Goal: Task Accomplishment & Management: Manage account settings

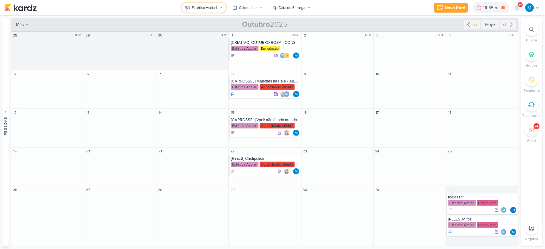
click at [220, 8] on icon at bounding box center [221, 8] width 4 height 4
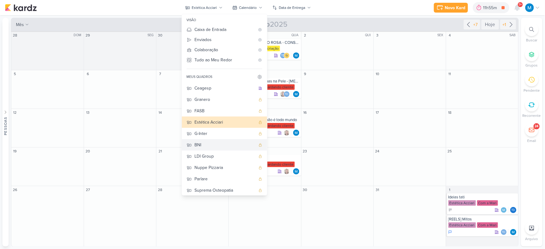
click at [206, 146] on div "BNI" at bounding box center [225, 145] width 61 height 6
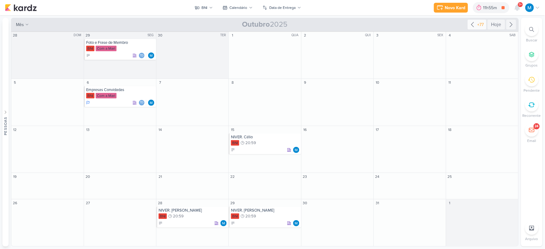
click at [465, 24] on icon at bounding box center [472, 24] width 7 height 7
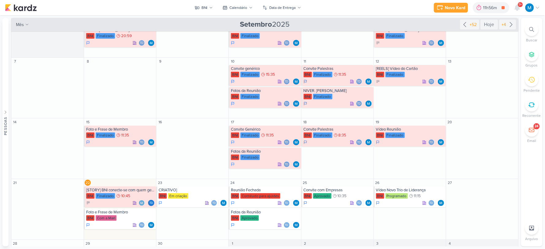
scroll to position [67, 0]
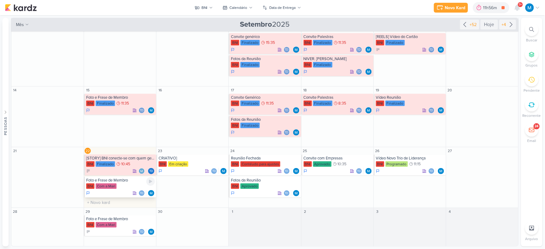
click at [124, 181] on div "Foto e Frase de Membro" at bounding box center [120, 180] width 69 height 5
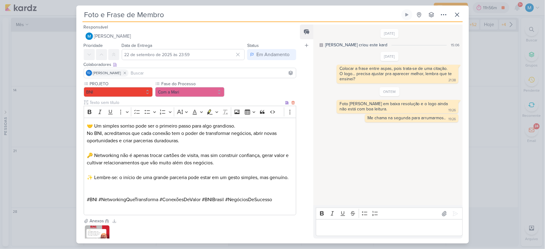
scroll to position [54, 0]
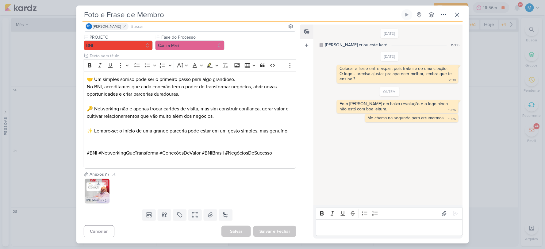
click at [99, 194] on img at bounding box center [97, 191] width 25 height 25
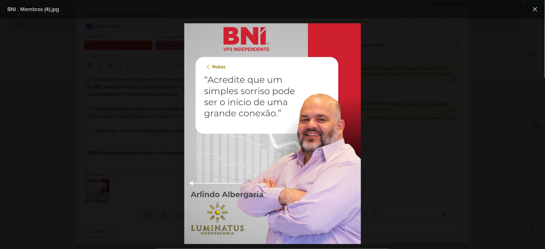
click at [380, 91] on div at bounding box center [272, 133] width 545 height 231
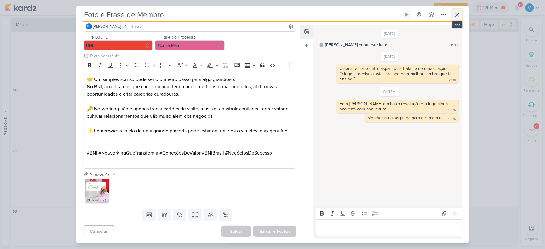
click at [459, 16] on icon at bounding box center [457, 14] width 7 height 7
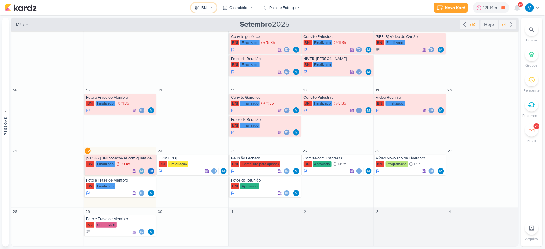
click at [215, 5] on button "BNI" at bounding box center [203, 8] width 25 height 10
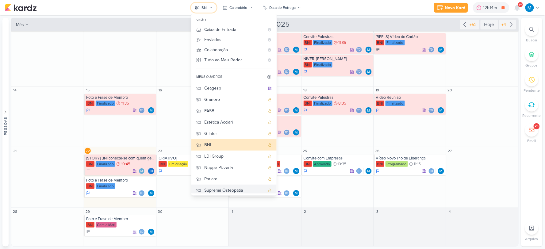
scroll to position [13, 0]
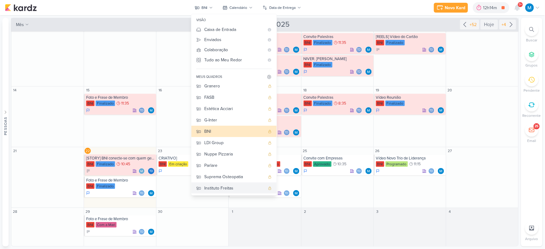
click at [236, 187] on div "Instituto Freitas" at bounding box center [234, 188] width 61 height 6
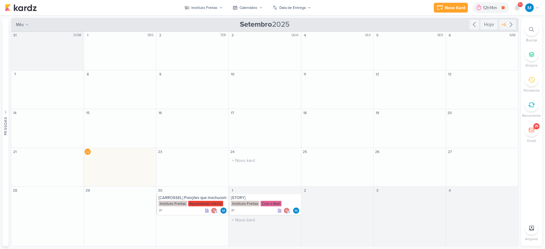
scroll to position [0, 0]
click at [202, 194] on div "[CARROSSEL] Posições que machucam Instituto Freitas Aguardando cliente g" at bounding box center [192, 204] width 72 height 21
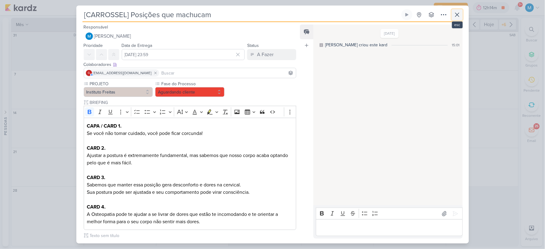
click at [460, 14] on icon at bounding box center [457, 14] width 7 height 7
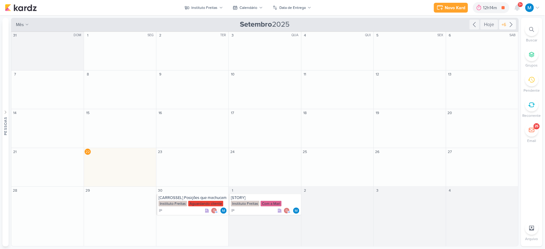
click at [465, 25] on icon at bounding box center [511, 24] width 2 height 5
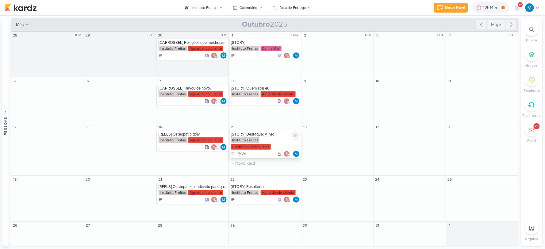
click at [260, 136] on div "[STORY] Destaque: Alivio" at bounding box center [265, 134] width 69 height 5
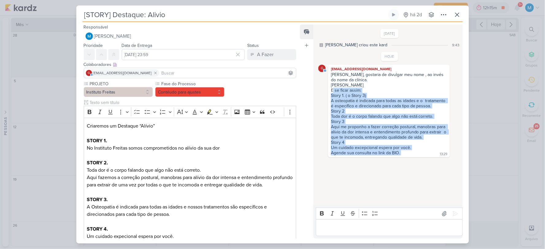
drag, startPoint x: 334, startPoint y: 90, endPoint x: 419, endPoint y: 161, distance: 110.2
click at [413, 156] on div "Mari, gostaria de divulgar meu nome , ao invés do nome da clínica. Gisely Freit…" at bounding box center [388, 114] width 119 height 84
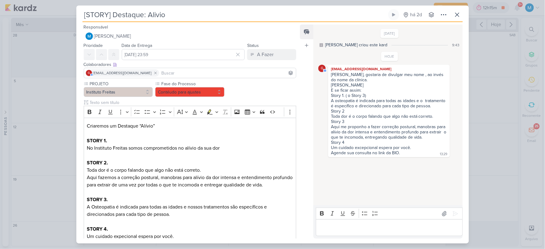
click at [419, 156] on div "Mari, gostaria de divulgar meu nome , ao invés do nome da clínica. Gisely Freit…" at bounding box center [388, 114] width 119 height 84
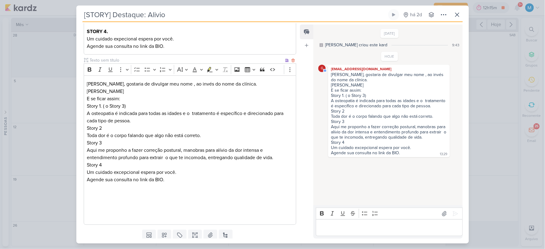
scroll to position [218, 0]
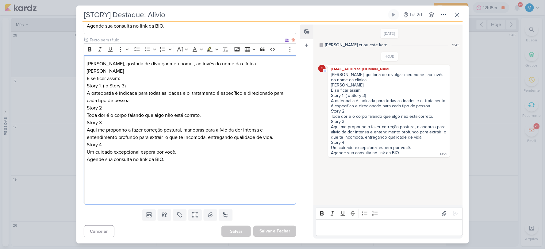
click at [232, 163] on p "Editor editing area: main" at bounding box center [190, 166] width 206 height 7
click at [458, 18] on icon at bounding box center [457, 14] width 7 height 7
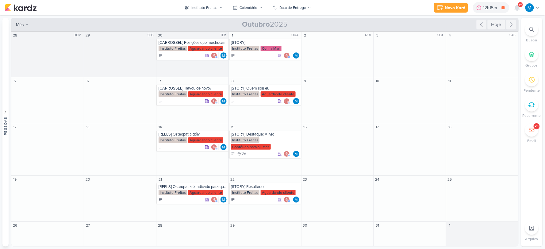
click at [465, 7] on img at bounding box center [529, 7] width 9 height 9
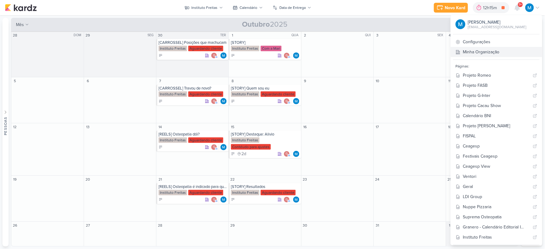
click at [465, 52] on link "Minha Organização" at bounding box center [496, 52] width 91 height 10
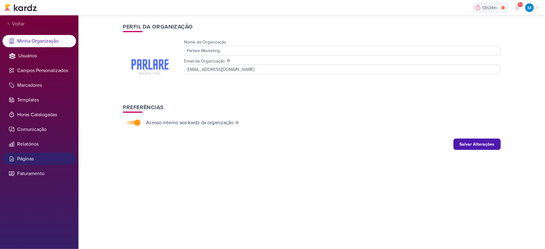
click at [26, 158] on li "Páginas" at bounding box center [39, 159] width 74 height 12
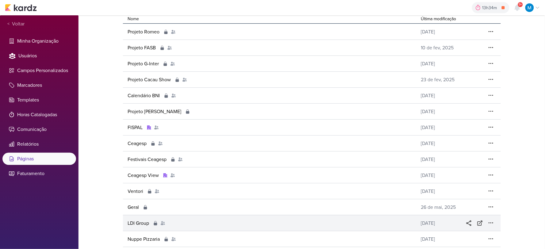
scroll to position [97, 0]
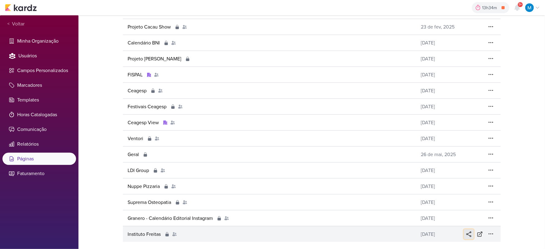
click at [467, 235] on icon at bounding box center [469, 234] width 6 height 6
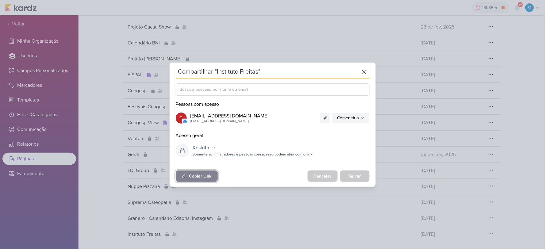
click at [206, 176] on div "Copiar Link" at bounding box center [200, 176] width 22 height 6
click at [214, 150] on button "Restrito" at bounding box center [204, 148] width 28 height 10
click at [257, 141] on div "Restrito Restrito Organização Somente administradores e pessoas com acesso pode…" at bounding box center [273, 150] width 206 height 20
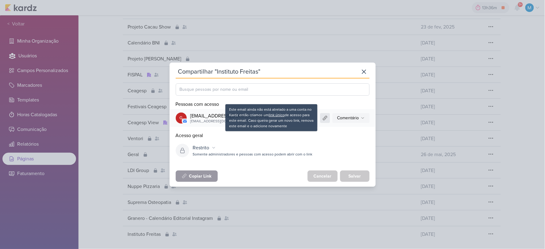
click at [325, 117] on icon at bounding box center [325, 118] width 4 height 4
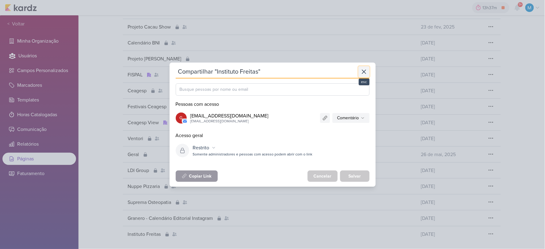
click at [364, 74] on icon at bounding box center [363, 71] width 7 height 7
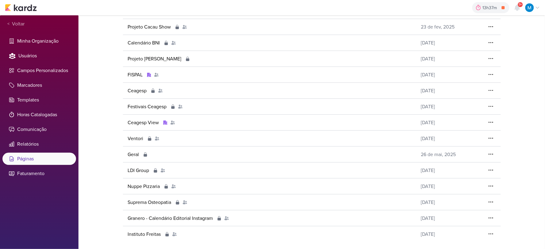
click at [22, 13] on div "13h37m [ESTÁTICO-LKN] Dia do Comprador 0h2m Hoje 13h37m Semana 0h2m Mês 0h2m Ne…" at bounding box center [272, 7] width 535 height 15
click at [33, 6] on img at bounding box center [21, 7] width 32 height 7
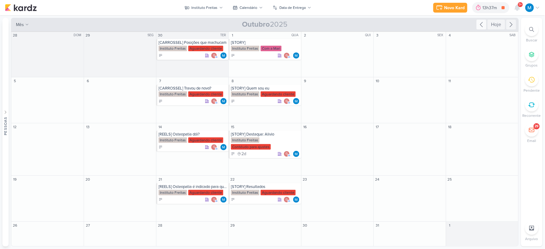
click at [481, 24] on icon at bounding box center [481, 24] width 2 height 5
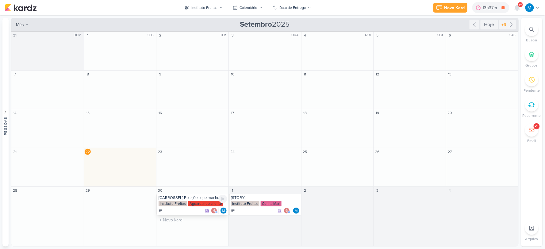
click at [183, 199] on div "[CARROSSEL] Posições que machucam" at bounding box center [193, 197] width 69 height 5
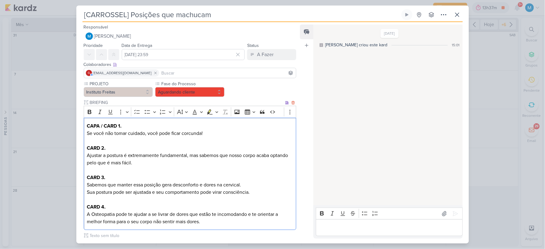
click at [226, 153] on p "Ajustar a postura é extremamente fundamental, mas sabemos que nosso corpo acaba…" at bounding box center [190, 159] width 206 height 15
click at [456, 17] on icon at bounding box center [457, 14] width 7 height 7
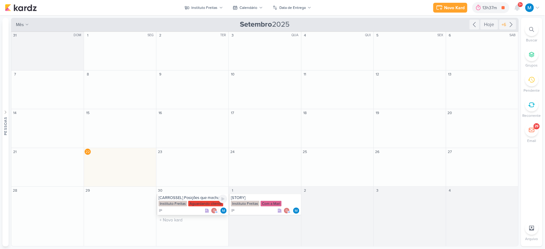
click at [183, 199] on div "[CARROSSEL] Posições que machucam" at bounding box center [193, 197] width 69 height 5
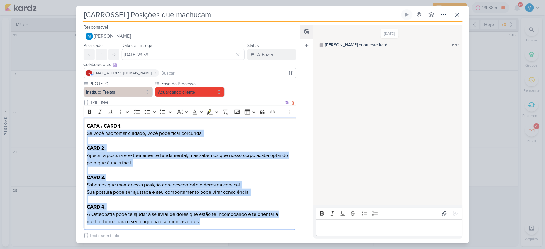
drag, startPoint x: 100, startPoint y: 137, endPoint x: 242, endPoint y: 228, distance: 168.0
click at [242, 228] on div "CAPA / CARD 1. Se você não tomar cuidado, você pode ficar corcunda! CARD 2. Aju…" at bounding box center [190, 174] width 213 height 113
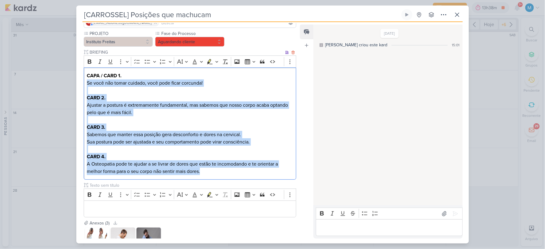
scroll to position [99, 0]
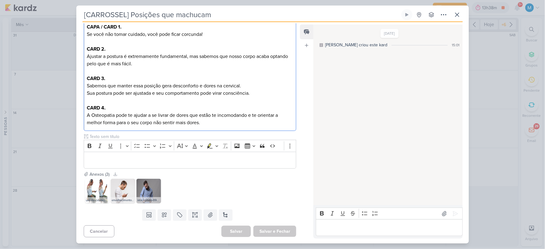
click at [218, 183] on div "uso-de-celular.jpg envelhecimento-do-pescoco.jpg istockphoto-899095994-170667a.…" at bounding box center [190, 191] width 213 height 27
drag, startPoint x: 299, startPoint y: 220, endPoint x: 301, endPoint y: 170, distance: 49.4
click at [300, 171] on div "Responsável MARIANA MIRANDA Nenhum contato encontrado create new contact Novo C…" at bounding box center [272, 132] width 393 height 221
click at [295, 176] on div "Anexos (3) Baixar todos uso-de-celular.jpg envelhecimento-do-pescoco.jpg istock…" at bounding box center [187, 189] width 223 height 36
click at [234, 194] on div "uso-de-celular.jpg envelhecimento-do-pescoco.jpg istockphoto-899095994-170667a.…" at bounding box center [190, 191] width 213 height 27
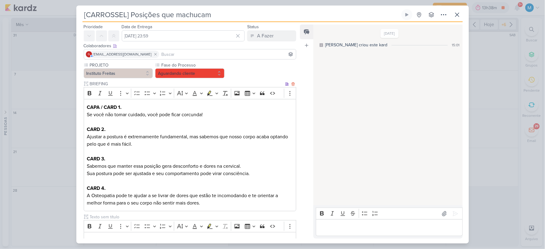
scroll to position [34, 0]
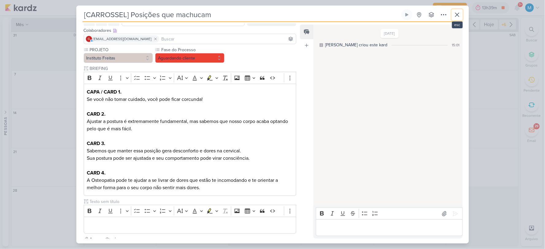
drag, startPoint x: 456, startPoint y: 14, endPoint x: 450, endPoint y: 11, distance: 7.7
click at [456, 14] on icon at bounding box center [457, 14] width 7 height 7
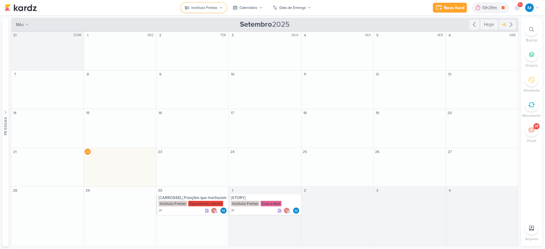
click at [216, 5] on div "Instituto Freitas" at bounding box center [204, 8] width 26 height 6
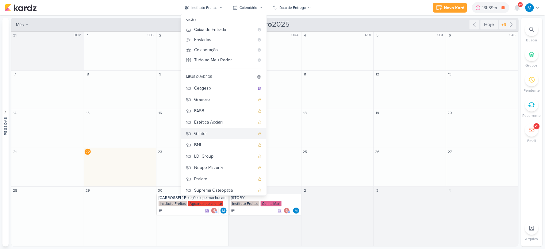
click at [208, 135] on div "G-Inter" at bounding box center [224, 133] width 61 height 6
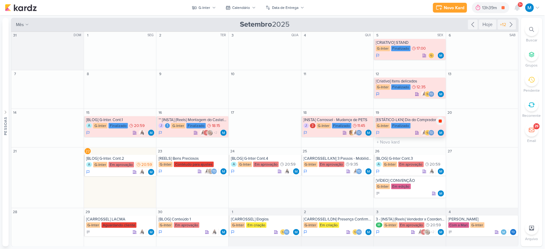
click at [439, 122] on icon at bounding box center [440, 121] width 3 height 3
click at [188, 162] on div "Contéudo para ajustes" at bounding box center [194, 165] width 40 height 6
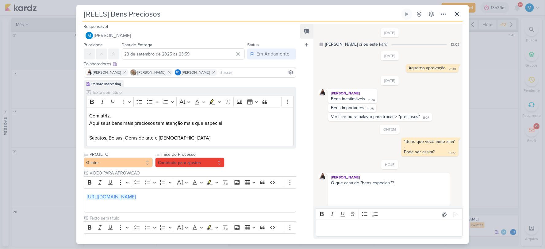
scroll to position [57, 0]
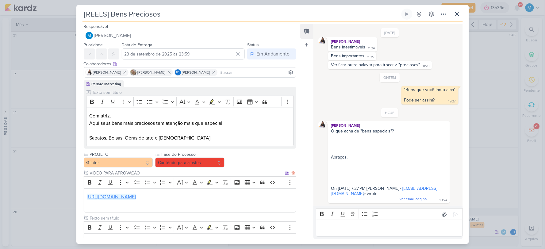
click at [136, 197] on link "https://drive.google.com/drive/folders/1GMtWQgV9fdFLJcjrxzzNow8oScLEL1pk" at bounding box center [111, 197] width 49 height 6
click at [304, 83] on div "Feed Atrelar email Solte o email para atrelar ao kard" at bounding box center [306, 131] width 13 height 215
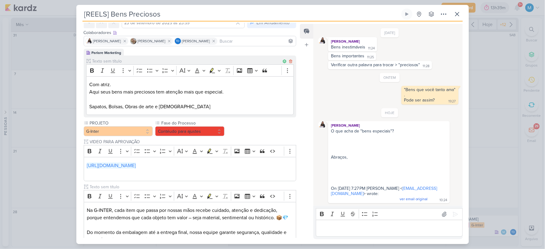
scroll to position [102, 0]
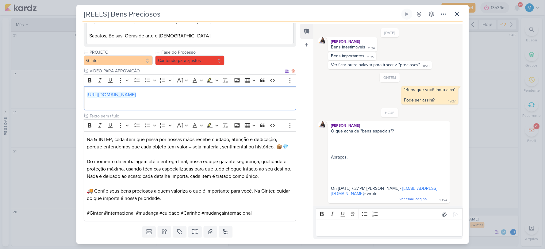
drag, startPoint x: 272, startPoint y: 95, endPoint x: 55, endPoint y: 79, distance: 218.4
click at [55, 79] on div "[REELS] Bens Preciosos Criado por mim" at bounding box center [272, 124] width 545 height 249
copy link "https://drive.google.com/drive/folders/1GMtWQgV9fdFLJcjrxzzNow8oScLEL1pk"
click at [458, 14] on icon at bounding box center [458, 14] width 4 height 4
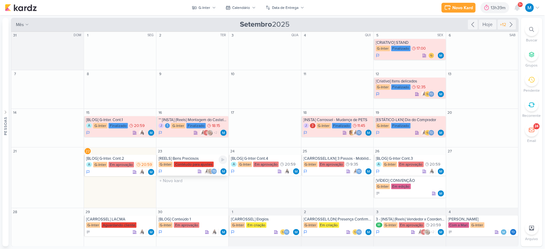
click at [192, 161] on div "[REELS] Bens Preciosos" at bounding box center [193, 158] width 69 height 5
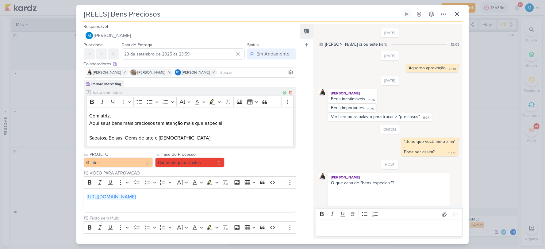
scroll to position [57, 0]
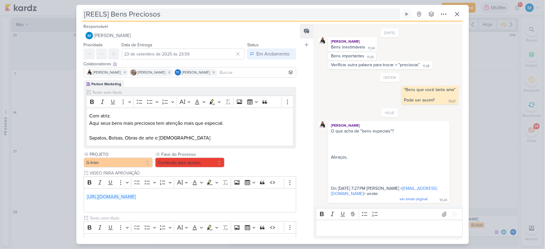
click at [143, 16] on input "[REELS] Bens Preciosos" at bounding box center [242, 14] width 318 height 11
type input "[REELS] Bens Especiais"
click at [336, 228] on p "Editor editing area: main" at bounding box center [389, 228] width 140 height 7
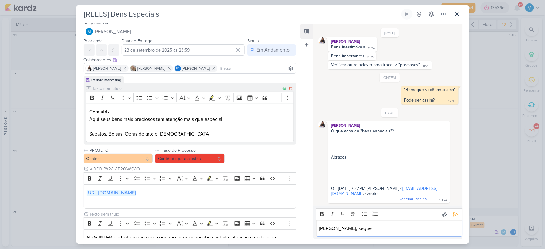
scroll to position [0, 0]
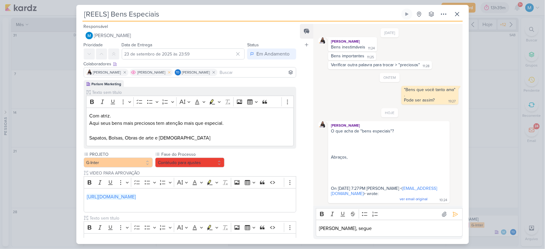
click at [167, 73] on icon at bounding box center [169, 72] width 4 height 4
click at [370, 228] on p "Amannda, segue" at bounding box center [389, 228] width 140 height 7
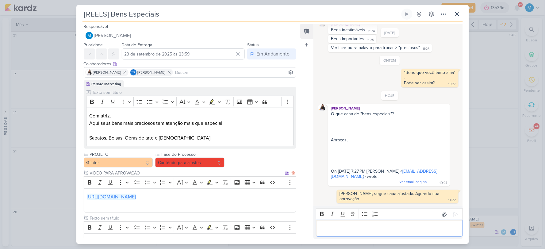
scroll to position [102, 0]
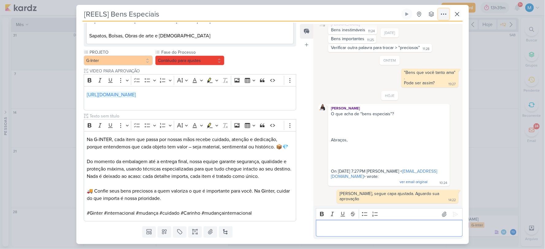
click at [444, 13] on icon at bounding box center [443, 13] width 7 height 7
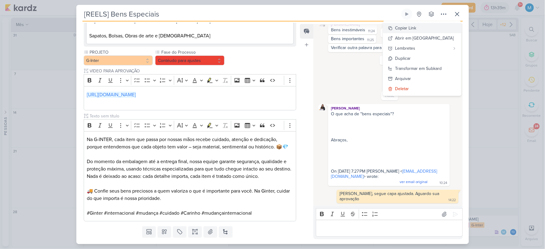
click at [417, 26] on div "Copiar Link" at bounding box center [405, 28] width 21 height 6
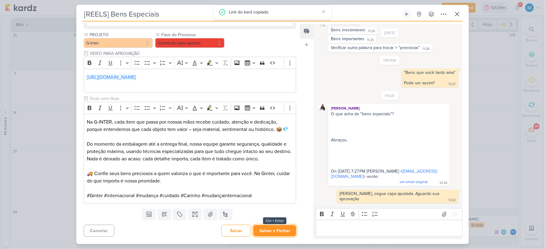
click at [272, 231] on button "Salvar e Fechar" at bounding box center [274, 230] width 43 height 11
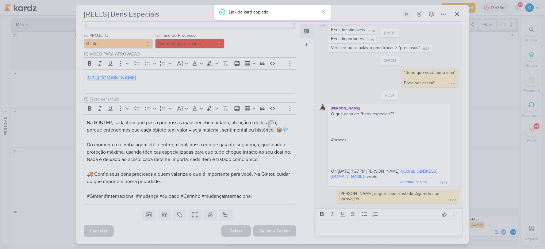
scroll to position [119, 0]
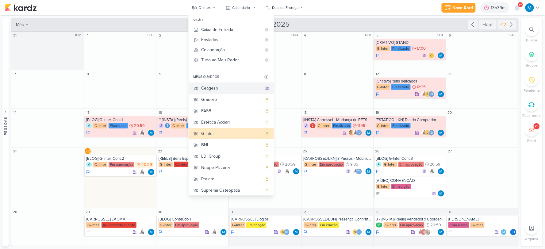
click at [217, 88] on div "Ceagesp" at bounding box center [232, 88] width 61 height 6
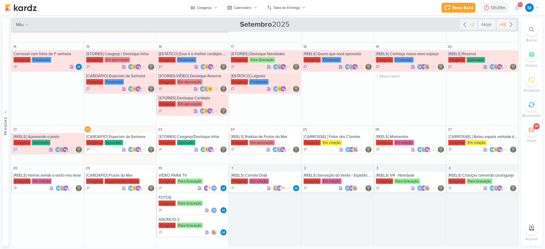
scroll to position [133, 0]
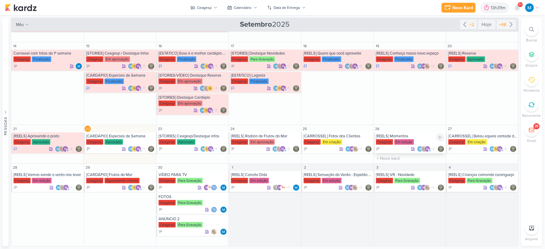
click at [402, 137] on div "[REELS] Momentos" at bounding box center [410, 136] width 69 height 5
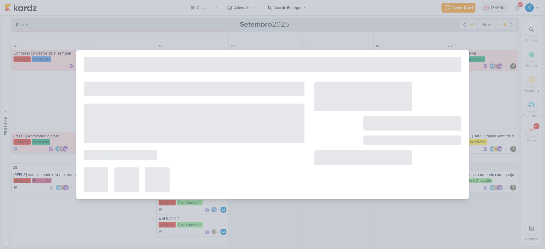
type input "[REELS] Momentos"
type input "26 de setembro de 2025 às 23:59"
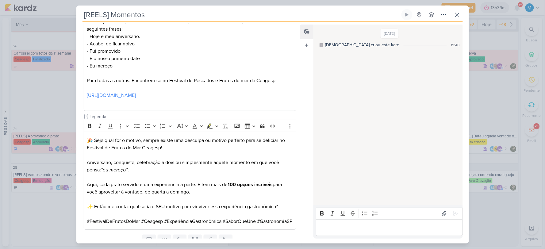
scroll to position [43, 0]
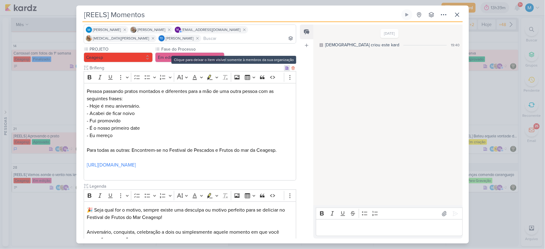
click at [286, 67] on icon at bounding box center [287, 68] width 3 height 3
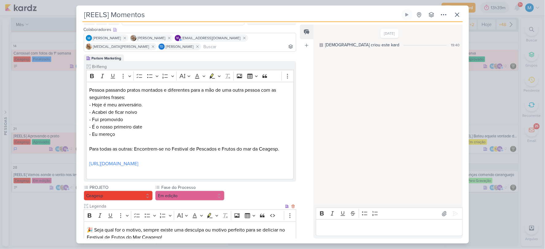
scroll to position [0, 0]
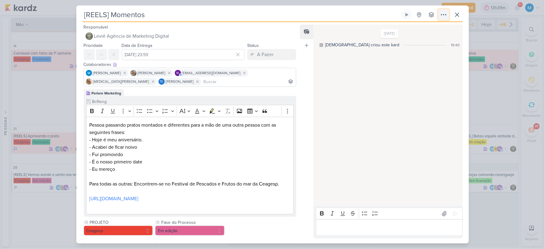
click at [441, 16] on icon at bounding box center [443, 14] width 7 height 7
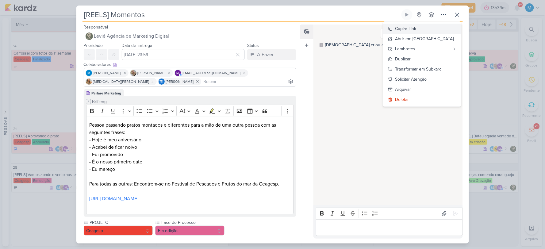
click at [415, 28] on div "Copiar Link" at bounding box center [405, 28] width 21 height 6
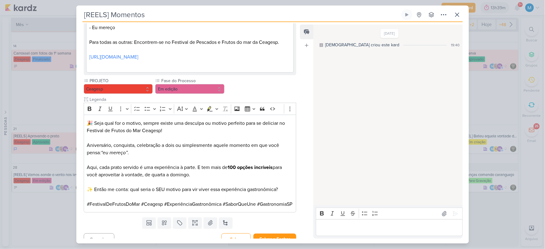
scroll to position [157, 0]
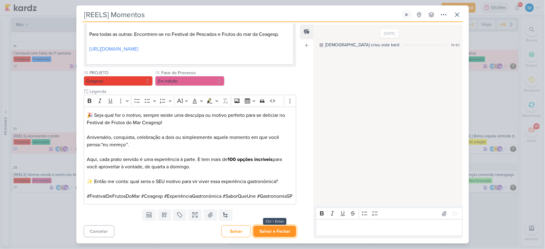
click at [274, 231] on button "Salvar e Fechar" at bounding box center [274, 231] width 43 height 11
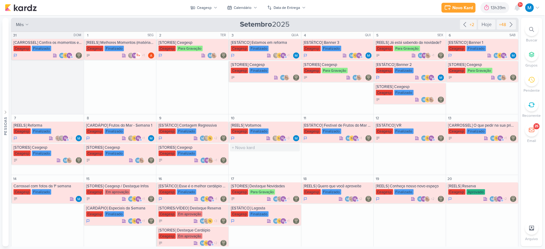
scroll to position [133, 0]
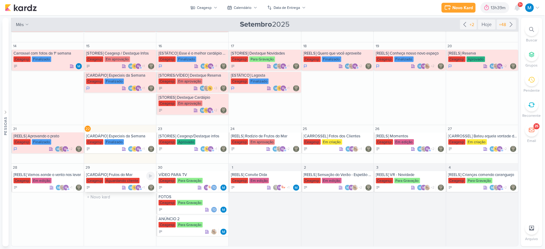
click at [120, 174] on div "[CARDÁPIO] Frutos do Mar" at bounding box center [120, 174] width 69 height 5
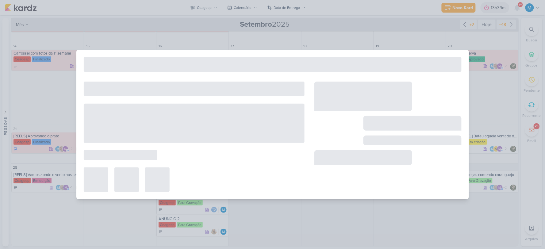
type input "[CARDÁPIO] Frutos do Mar"
type input "29 de setembro de 2025 às 23:59"
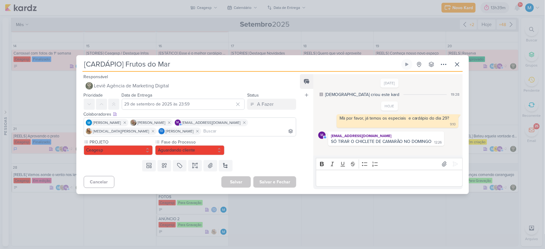
scroll to position [0, 0]
click at [459, 61] on icon at bounding box center [457, 64] width 7 height 7
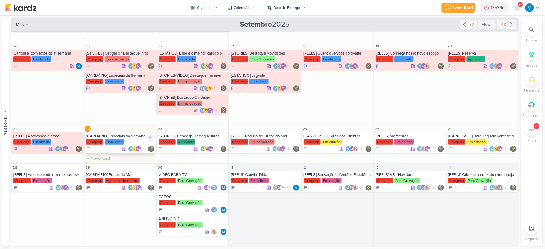
click at [125, 138] on div "[CARDÁPIO] Especiais da Semana" at bounding box center [120, 136] width 69 height 5
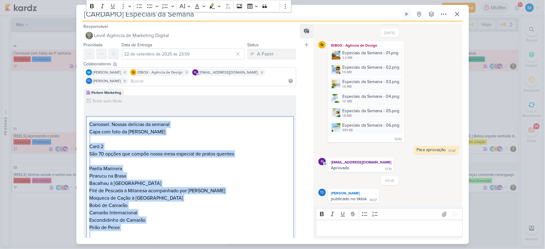
drag, startPoint x: 279, startPoint y: 142, endPoint x: 80, endPoint y: -9, distance: 249.0
click at [80, 0] on html "1.99.0 Novo Kard Ctrl + k 13h39m Sessão desligada... Hoje 13h39m Semana 0h2m Mê…" at bounding box center [272, 124] width 545 height 249
copy div "Carrossel. Nossas delícias da semana! Capa com foto da Paella Card 2 São 70 opç…"
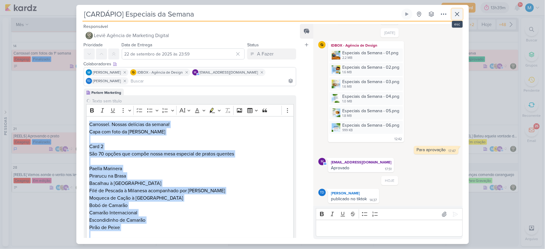
click at [455, 14] on icon at bounding box center [457, 13] width 7 height 7
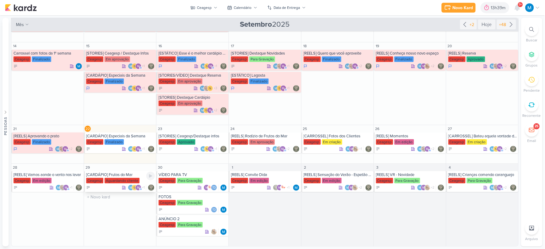
click at [120, 177] on div "[CARDÁPIO] Frutos do Mar" at bounding box center [120, 174] width 69 height 5
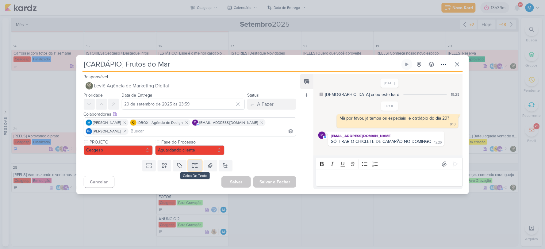
click at [196, 169] on button at bounding box center [194, 165] width 13 height 11
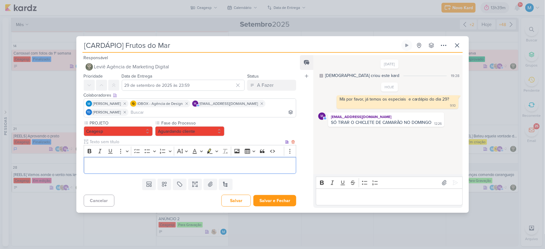
click at [109, 167] on p "Editor editing area: main" at bounding box center [190, 165] width 206 height 7
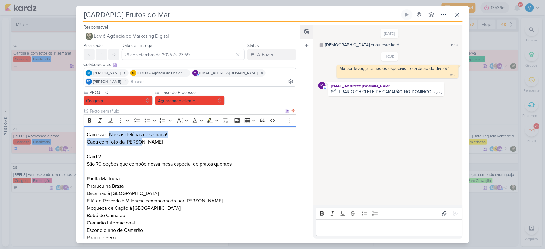
drag, startPoint x: 136, startPoint y: 142, endPoint x: 110, endPoint y: 133, distance: 28.4
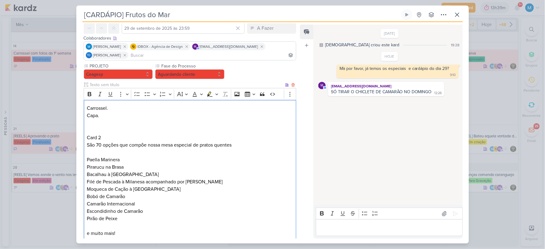
scroll to position [34, 0]
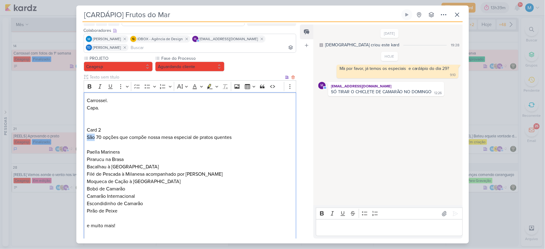
drag, startPoint x: 86, startPoint y: 137, endPoint x: 94, endPoint y: 137, distance: 8.3
drag, startPoint x: 160, startPoint y: 137, endPoint x: 277, endPoint y: 135, distance: 117.5
click at [277, 135] on p "Toda semana, mais de 70 opções que compõe nossa mesa especial de pratos quentes" at bounding box center [190, 137] width 206 height 7
click at [105, 114] on p "Card 2" at bounding box center [190, 123] width 206 height 22
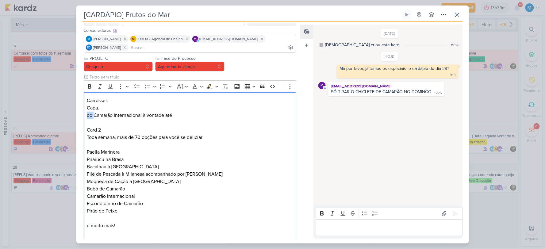
drag, startPoint x: 93, startPoint y: 113, endPoint x: 80, endPoint y: 113, distance: 12.9
drag, startPoint x: 160, startPoint y: 114, endPoint x: 171, endPoint y: 115, distance: 10.1
click at [171, 115] on p "Camarão Internacional à vontade até Card 2" at bounding box center [190, 123] width 206 height 22
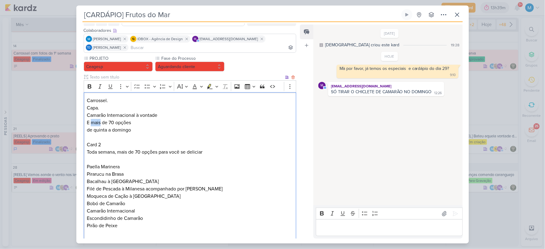
drag, startPoint x: 100, startPoint y: 121, endPoint x: 91, endPoint y: 121, distance: 9.2
click at [91, 121] on p "Camarão Internacional à vontade E mais de 70 opções" at bounding box center [190, 119] width 206 height 15
click at [135, 124] on p "Camarão Internacional à vontade E + de 70 opções" at bounding box center [190, 119] width 206 height 15
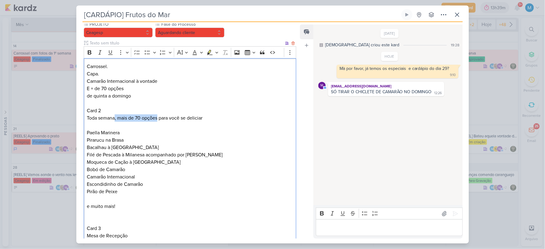
drag, startPoint x: 115, startPoint y: 118, endPoint x: 158, endPoint y: 117, distance: 43.3
click at [158, 117] on p "Toda semana, mais de 70 opções para você se deliciar" at bounding box center [190, 117] width 206 height 7
click at [105, 174] on p "Paella Marinera Pirarucu na Brasa Bacalhau à Portuguesa Filé de Pescada à Milan…" at bounding box center [190, 162] width 206 height 66
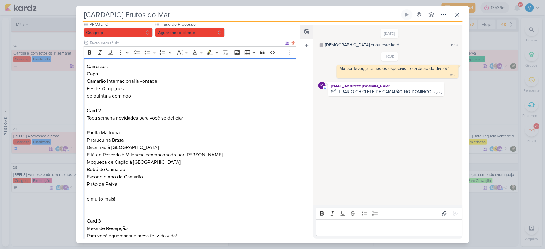
click at [100, 187] on p "Paella Marinera Pirarucu na Brasa Bacalhau à Portuguesa Filé de Pescada à Milan…" at bounding box center [190, 158] width 206 height 59
click at [137, 194] on p "Editor editing area: main" at bounding box center [190, 191] width 206 height 7
click at [101, 133] on p "Paella Marinera Pirarucu na Brasa Bacalhau à Portuguesa Filé de Pescada à Milan…" at bounding box center [190, 158] width 206 height 59
click at [170, 156] on p "Paella Marinera Pirarucu na Brasa Bacalhau à Portuguesa Filé de Pescada à Milan…" at bounding box center [190, 158] width 206 height 59
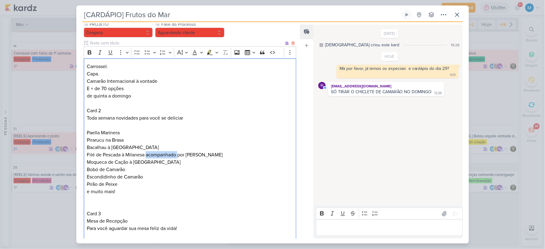
click at [170, 156] on p "Paella Marinera Pirarucu na Brasa Bacalhau à Portuguesa Filé de Pescada à Milan…" at bounding box center [190, 158] width 206 height 59
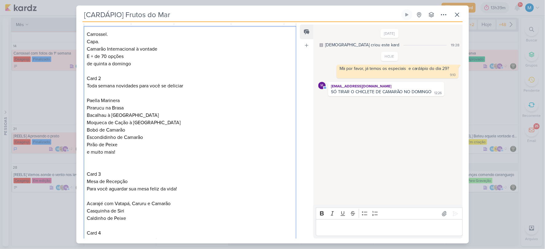
scroll to position [102, 0]
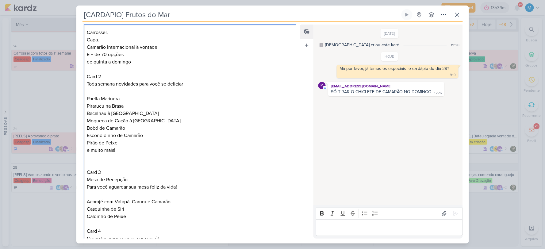
click at [87, 121] on p "Paella Marinera Pirarucu na Brasa Bacalhau à Portuguesa Moqueca de Cação à Baia…" at bounding box center [190, 121] width 206 height 52
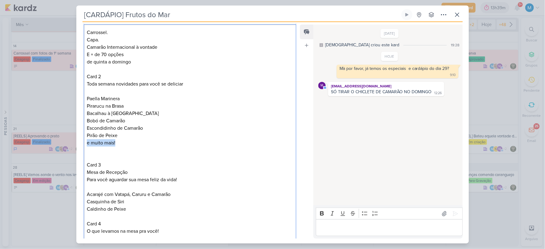
drag, startPoint x: 88, startPoint y: 142, endPoint x: 127, endPoint y: 143, distance: 39.6
click at [127, 143] on p "e muito mais!" at bounding box center [190, 142] width 206 height 7
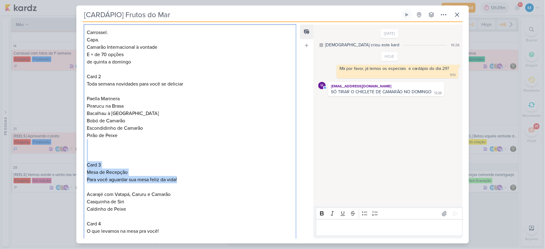
drag, startPoint x: 104, startPoint y: 145, endPoint x: 200, endPoint y: 178, distance: 101.6
click at [200, 178] on div "Carrossel. Capa. Camarão Internacional à vontade E + de 70 opções de quinta a d…" at bounding box center [190, 209] width 213 height 370
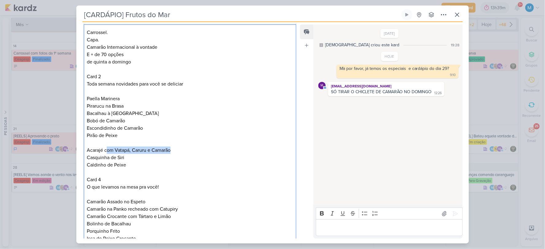
drag, startPoint x: 177, startPoint y: 151, endPoint x: 106, endPoint y: 148, distance: 70.3
click at [106, 148] on p "Acarajé com Vatapá, Caruru e Camarão Casquinha de Siri Caldinho de Peixe" at bounding box center [190, 158] width 206 height 22
drag, startPoint x: 127, startPoint y: 163, endPoint x: 83, endPoint y: 163, distance: 44.2
click at [83, 163] on div "PROJETO Ceagesp Fase do Processo" at bounding box center [187, 169] width 223 height 365
click at [105, 142] on p "Editor editing area: main" at bounding box center [190, 142] width 206 height 7
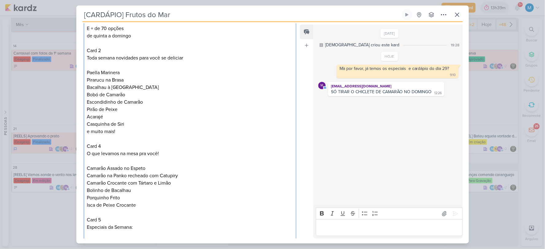
scroll to position [136, 0]
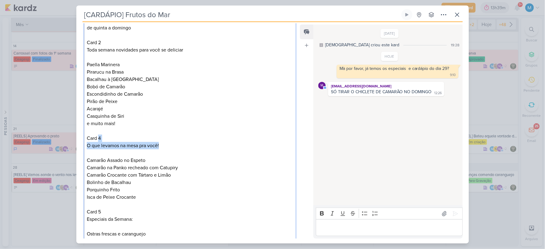
drag, startPoint x: 99, startPoint y: 137, endPoint x: 165, endPoint y: 146, distance: 66.9
click at [165, 146] on div "Carrossel. Capa. Camarão Internacional à vontade E + de 70 opções de quinta a d…" at bounding box center [190, 149] width 213 height 319
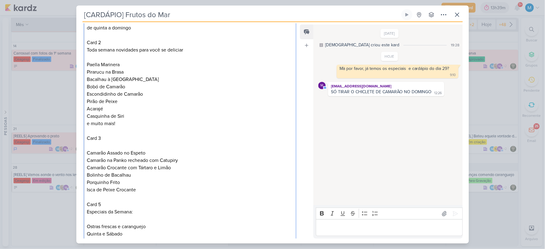
scroll to position [170, 0]
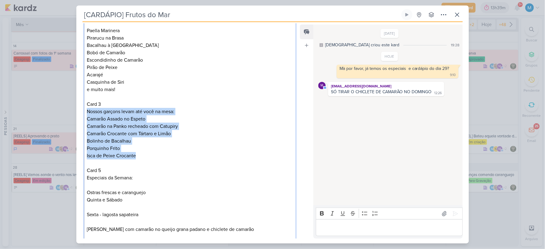
drag, startPoint x: 139, startPoint y: 155, endPoint x: 82, endPoint y: 113, distance: 71.5
click at [82, 113] on div "PROJETO Ceagesp Fase do Processo" at bounding box center [187, 94] width 223 height 351
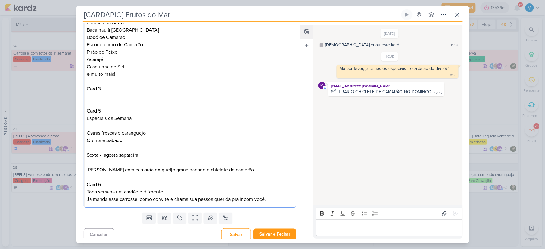
scroll to position [189, 0]
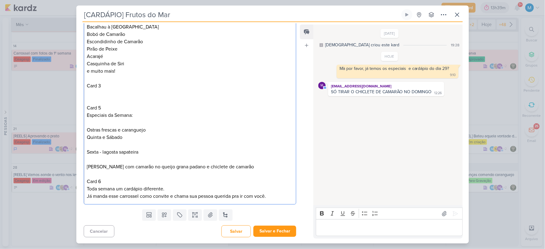
click at [271, 166] on p "Sexta - lagosta sapateira Domingo - macarrão com camarão no queijo grana padano…" at bounding box center [190, 159] width 206 height 22
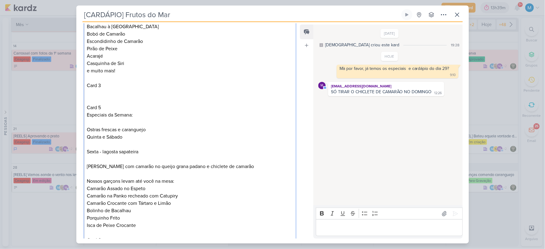
drag, startPoint x: 261, startPoint y: 166, endPoint x: 86, endPoint y: 116, distance: 182.0
click at [86, 116] on div "Carrossel. Capa. Camarão Internacional à vontade E + de 70 opções de quinta a d…" at bounding box center [190, 100] width 213 height 326
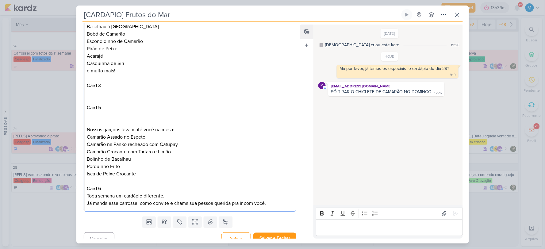
click at [90, 88] on p "Card 3" at bounding box center [190, 85] width 206 height 7
click at [89, 92] on p "Editor editing area: main" at bounding box center [190, 92] width 206 height 7
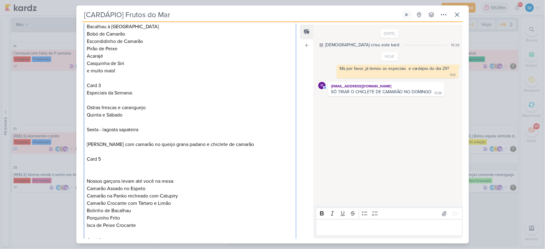
click at [137, 98] on p "Editor editing area: main" at bounding box center [190, 100] width 206 height 7
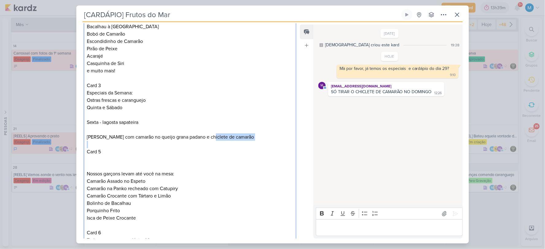
drag, startPoint x: 213, startPoint y: 136, endPoint x: 274, endPoint y: 143, distance: 60.5
click at [274, 143] on div "Carrossel. Capa. Camarão Internacional à vontade E + de 70 opções de quinta a d…" at bounding box center [190, 96] width 213 height 319
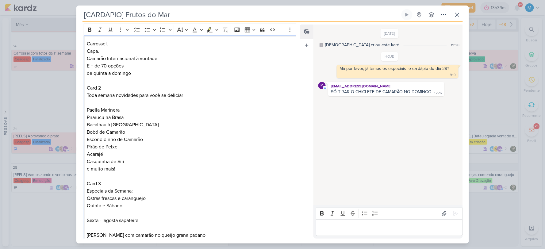
scroll to position [87, 0]
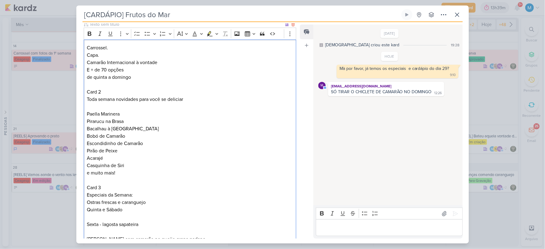
click at [139, 79] on p "de quinta a domingo Card 2" at bounding box center [190, 85] width 206 height 22
drag, startPoint x: 136, startPoint y: 76, endPoint x: 82, endPoint y: 77, distance: 54.3
click at [82, 77] on div "PROJETO Ceagesp Fase do Processo" at bounding box center [187, 173] width 223 height 343
click at [172, 156] on p "Acarajé Casquinha de Siri e muito mais!" at bounding box center [190, 166] width 206 height 22
click at [136, 107] on p "Editor editing area: main" at bounding box center [190, 106] width 206 height 7
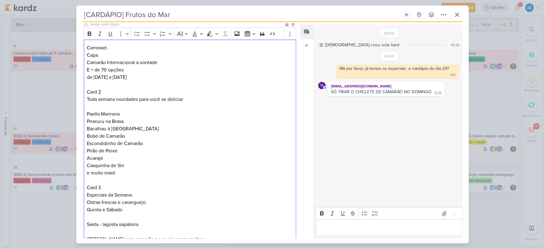
click at [189, 101] on p "Toda semana novidades para você se deliciar" at bounding box center [190, 99] width 206 height 7
click at [148, 103] on p "Editor editing area: main" at bounding box center [190, 106] width 206 height 7
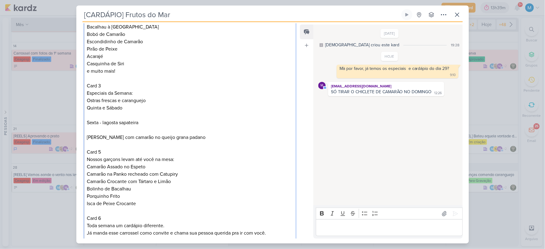
scroll to position [189, 0]
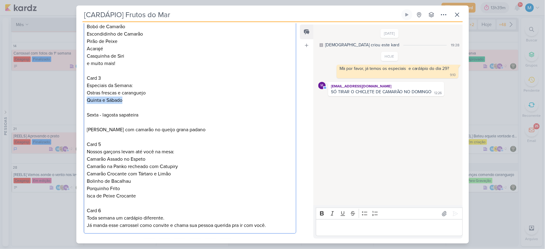
drag, startPoint x: 125, startPoint y: 98, endPoint x: 84, endPoint y: 97, distance: 40.8
click at [84, 97] on div "Carrossel. Capa. Camarão Internacional à vontade E + de 70 opções de 25 a 28 de…" at bounding box center [190, 85] width 213 height 297
click at [87, 93] on p "Ostras frescas e caranguejo" at bounding box center [190, 96] width 206 height 15
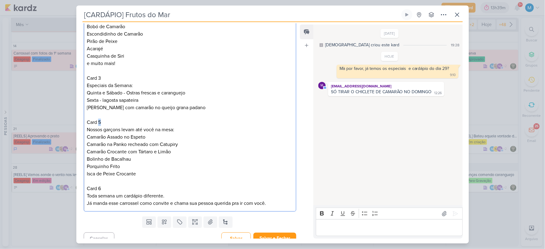
click at [99, 121] on p "Card 5" at bounding box center [190, 122] width 206 height 7
click at [183, 130] on p "Nossos garçons levam até você na mesa:" at bounding box center [190, 129] width 206 height 7
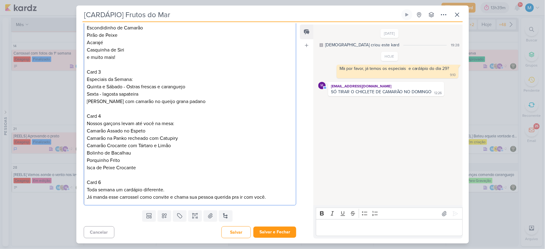
scroll to position [196, 0]
click at [88, 123] on p "Nossos garçons levam até você na mesa:" at bounding box center [190, 122] width 206 height 7
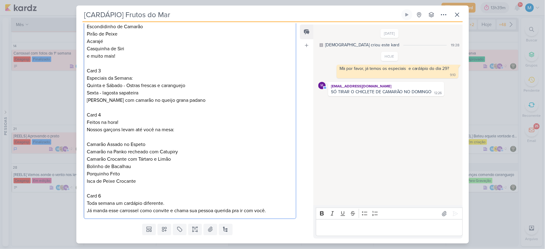
scroll to position [211, 0]
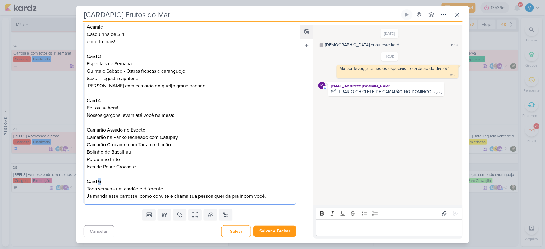
click at [101, 182] on p "Card 6 Toda semana um cardápio diferente." at bounding box center [190, 185] width 206 height 15
drag, startPoint x: 117, startPoint y: 188, endPoint x: 127, endPoint y: 187, distance: 10.2
click at [127, 187] on p "Card 5 Toda semana um cardápio diferente." at bounding box center [190, 185] width 206 height 15
click at [136, 188] on p "Card 5 Toda semana Cardápio diferente." at bounding box center [190, 185] width 206 height 15
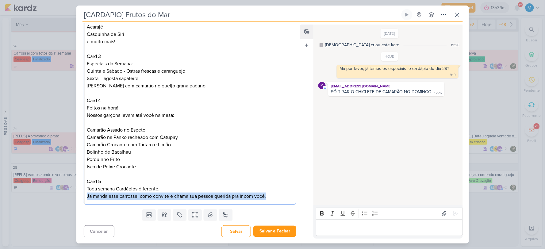
drag, startPoint x: 88, startPoint y: 195, endPoint x: 310, endPoint y: 200, distance: 222.7
click at [310, 200] on div "Responsável Leviê Agência de Marketing Digital Nenhum contato encontrado create…" at bounding box center [272, 132] width 393 height 221
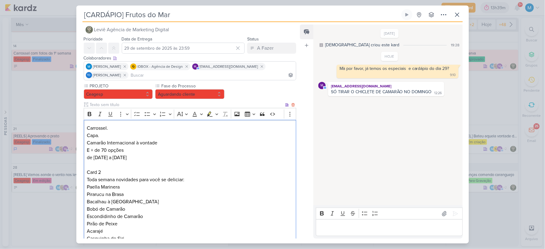
scroll to position [0, 0]
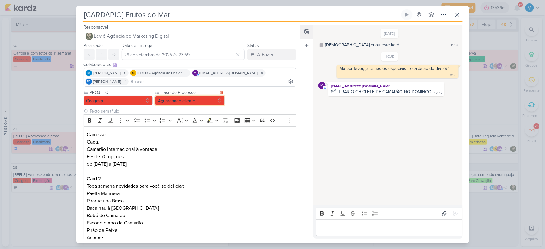
click at [186, 102] on button "Aguardando cliente" at bounding box center [189, 101] width 69 height 10
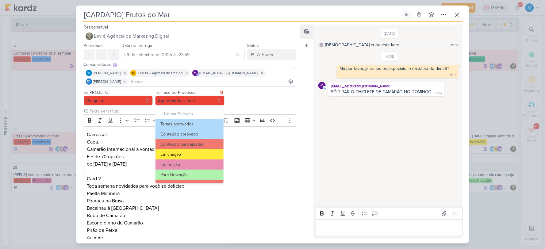
click at [191, 154] on button "Em criação" at bounding box center [190, 154] width 68 height 10
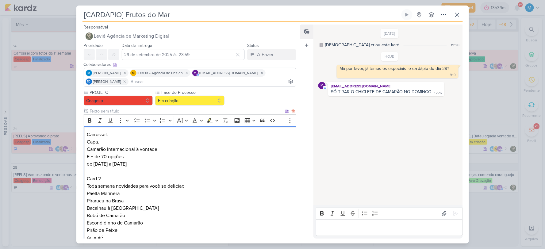
click at [272, 177] on p "de 25 a 28 de setembro Card 2" at bounding box center [190, 171] width 206 height 22
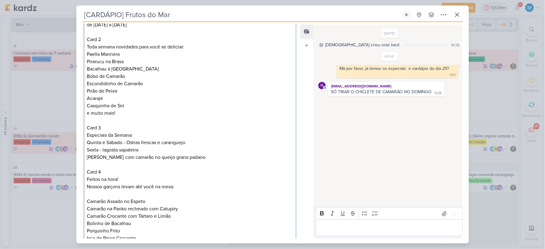
scroll to position [211, 0]
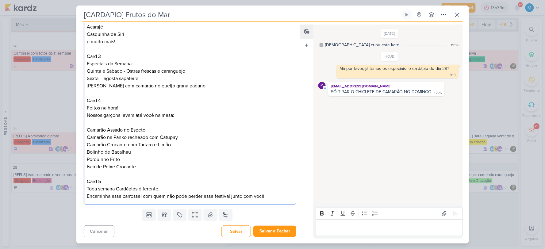
drag, startPoint x: 105, startPoint y: 183, endPoint x: 77, endPoint y: 179, distance: 27.9
click at [77, 179] on div "PROJETO Ceagesp Fase do Processo" at bounding box center [187, 43] width 223 height 329
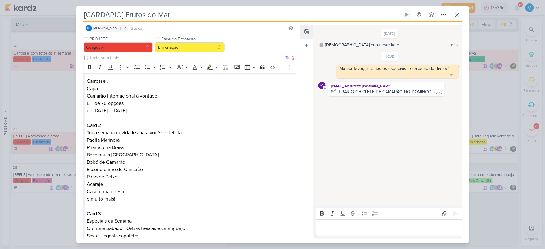
scroll to position [40, 0]
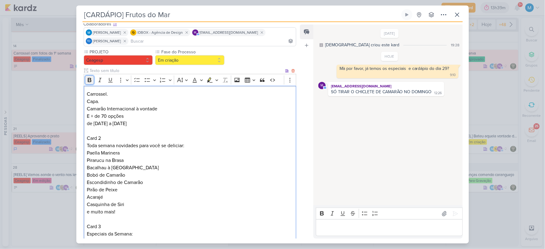
click at [90, 81] on icon "Editor toolbar" at bounding box center [90, 80] width 6 height 6
click at [99, 70] on input "text" at bounding box center [187, 70] width 196 height 6
type input "BRIEFING"
drag, startPoint x: 112, startPoint y: 95, endPoint x: 79, endPoint y: 90, distance: 33.5
click at [79, 90] on div "PROJETO Ceagesp Fase do Processo" at bounding box center [187, 213] width 223 height 329
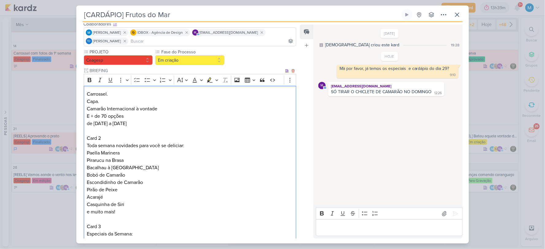
click at [102, 100] on p "Capa." at bounding box center [190, 101] width 206 height 7
drag, startPoint x: 104, startPoint y: 101, endPoint x: 77, endPoint y: 86, distance: 30.5
click at [77, 86] on div "PROJETO Ceagesp Fase do Processo" at bounding box center [187, 213] width 223 height 329
click at [88, 79] on icon "Editor toolbar" at bounding box center [90, 80] width 4 height 4
drag, startPoint x: 108, startPoint y: 137, endPoint x: 74, endPoint y: 130, distance: 35.1
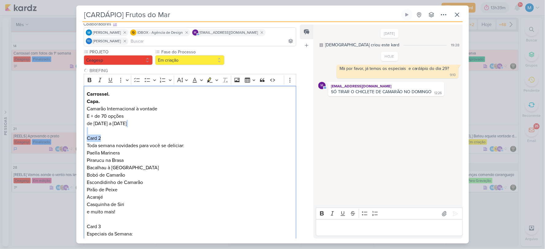
click at [74, 134] on div "[CARDÁPIO] Frutos do Mar Criado por Leviê" at bounding box center [272, 124] width 545 height 249
click at [89, 80] on icon "Editor toolbar" at bounding box center [90, 80] width 4 height 4
drag, startPoint x: 103, startPoint y: 225, endPoint x: 75, endPoint y: 219, distance: 29.5
click at [75, 219] on div "[CARDÁPIO] Frutos do Mar Criado por Leviê" at bounding box center [272, 124] width 545 height 249
click at [90, 82] on icon "Editor toolbar" at bounding box center [90, 80] width 6 height 6
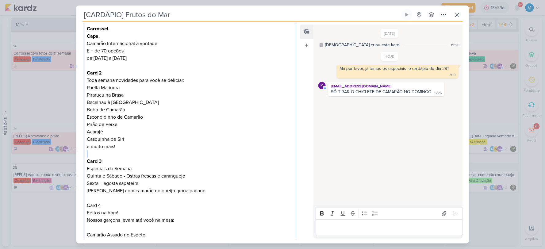
scroll to position [109, 0]
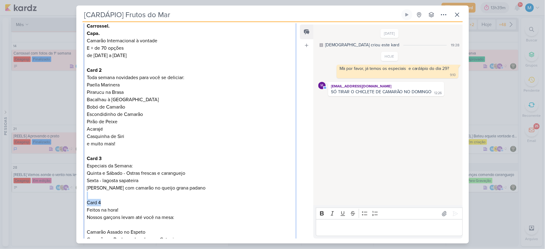
drag, startPoint x: 104, startPoint y: 202, endPoint x: 77, endPoint y: 198, distance: 27.2
click at [77, 198] on div "PROJETO Ceagesp Fase do Processo" at bounding box center [187, 145] width 223 height 329
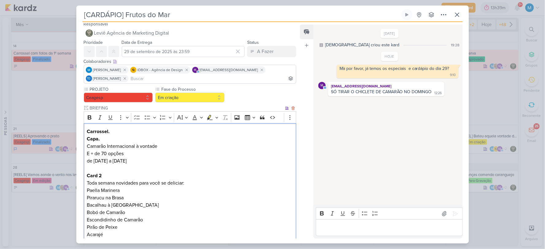
scroll to position [0, 0]
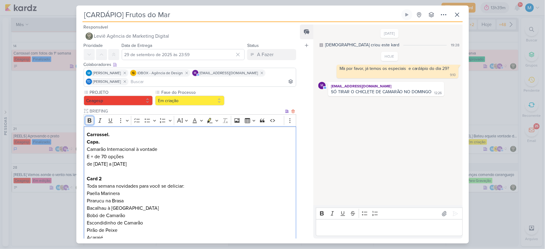
click at [87, 121] on icon "Editor toolbar" at bounding box center [90, 120] width 6 height 6
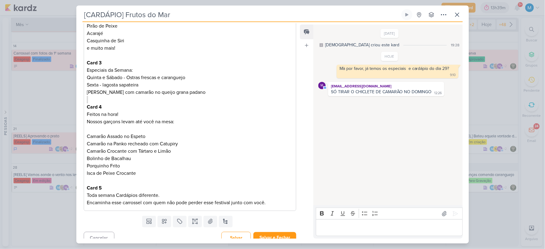
scroll to position [211, 0]
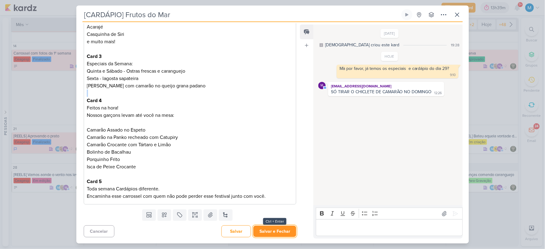
click at [275, 233] on button "Salvar e Fechar" at bounding box center [274, 231] width 43 height 11
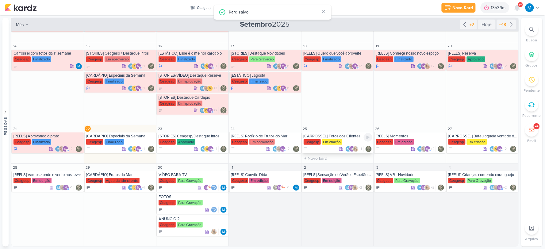
scroll to position [0, 0]
